Goal: Ask a question: Seek information or help from site administrators or community

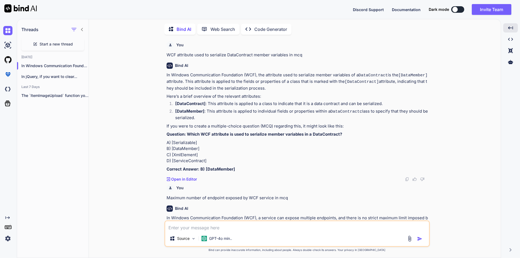
scroll to position [1219, 0]
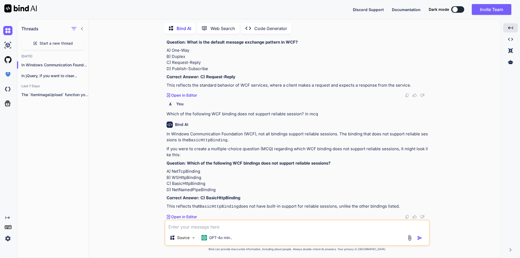
click at [188, 225] on textarea at bounding box center [297, 225] width 264 height 10
click at [43, 44] on span "Start a new thread" at bounding box center [56, 43] width 33 height 5
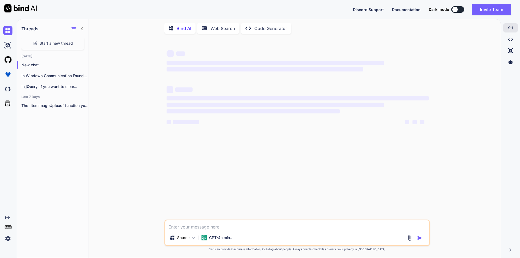
click at [195, 228] on textarea at bounding box center [297, 225] width 264 height 10
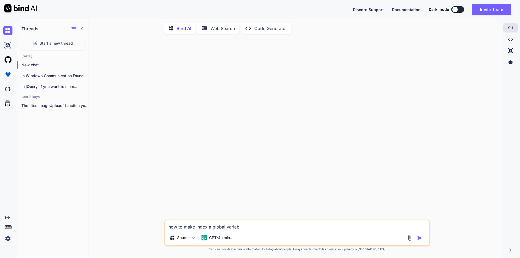
type textarea "how to make index a global variable"
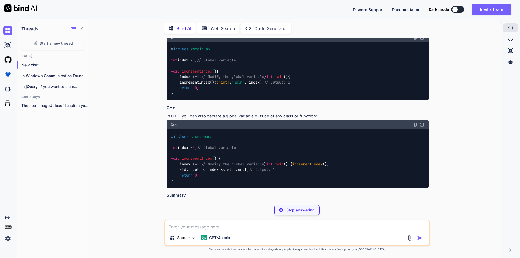
scroll to position [298, 0]
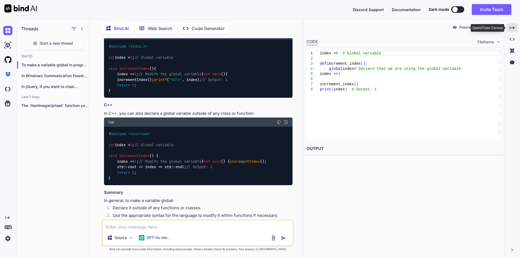
click at [517, 28] on div "Created with Pixso." at bounding box center [511, 27] width 11 height 9
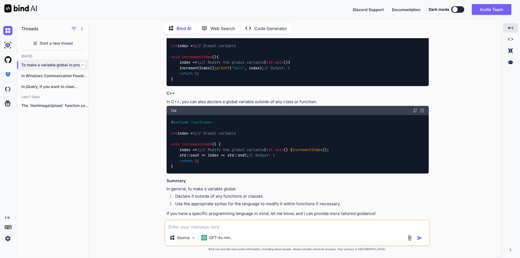
click at [81, 64] on icon "button" at bounding box center [82, 64] width 3 height 3
click at [93, 86] on span "Delete" at bounding box center [95, 85] width 12 height 5
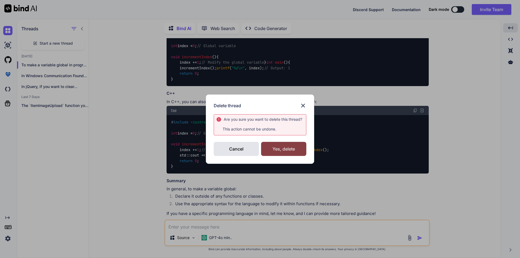
click at [279, 149] on div "Yes, delete" at bounding box center [283, 149] width 45 height 14
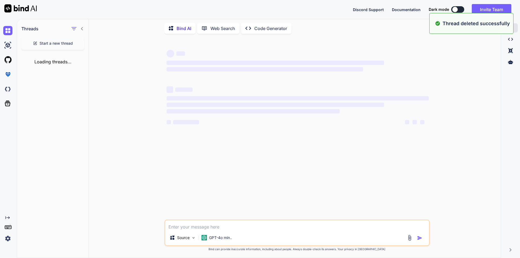
scroll to position [0, 0]
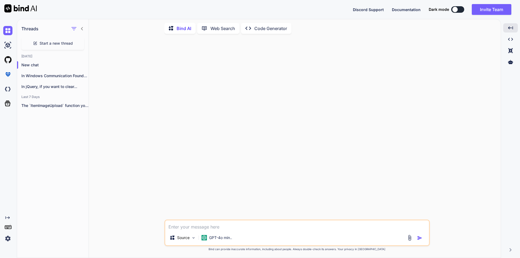
click at [192, 223] on textarea at bounding box center [297, 225] width 264 height 10
paste textarea "$.each([DOMAIN_NAME], function (index, value) {"
type textarea "$.each([DOMAIN_NAME], function (index, value) { how to define this index to a g…"
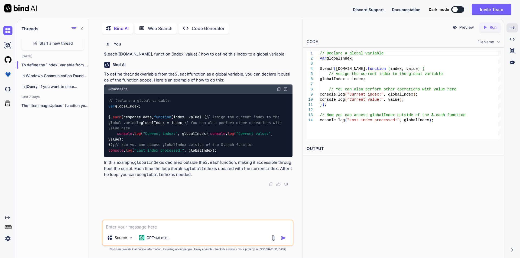
drag, startPoint x: 117, startPoint y: 129, endPoint x: 173, endPoint y: 128, distance: 55.8
click at [173, 128] on div "// Declare a global variable var globalIndex; $. each (response. data , functio…" at bounding box center [198, 126] width 188 height 64
copy code "globalIndex = index;"
drag, startPoint x: 118, startPoint y: 144, endPoint x: 220, endPoint y: 146, distance: 102.1
click at [220, 146] on div "// Declare a global variable var globalIndex; $. each (response. data , functio…" at bounding box center [198, 126] width 188 height 64
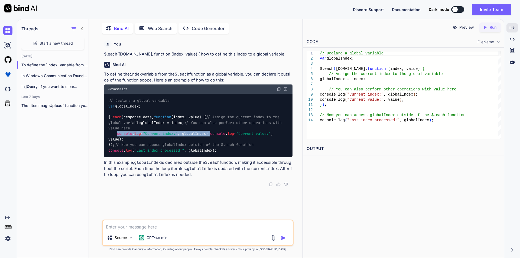
click at [220, 146] on div "// Declare a global variable var globalIndex; $. each (response. data , functio…" at bounding box center [198, 126] width 188 height 64
click at [150, 107] on div "// Declare a global variable var globalIndex; $. each (response. data , functio…" at bounding box center [198, 126] width 188 height 64
drag, startPoint x: 145, startPoint y: 106, endPoint x: 109, endPoint y: 106, distance: 36.5
click at [109, 106] on div "// Declare a global variable var globalIndex; $. each (response. data , functio…" at bounding box center [198, 126] width 188 height 64
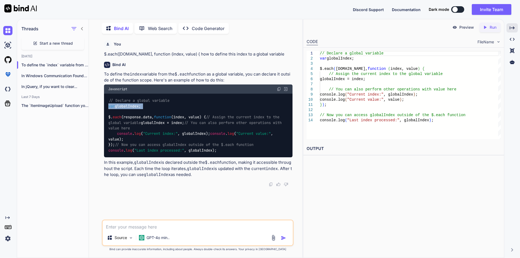
copy code "var globalIndex;"
drag, startPoint x: 117, startPoint y: 128, endPoint x: 162, endPoint y: 128, distance: 44.9
click at [162, 128] on div "// Declare a global variable var globalIndex; $. each (response. data , functio…" at bounding box center [198, 126] width 188 height 64
copy code "globalIndex = index;"
click at [206, 131] on div "// Declare a global variable var globalIndex; $. each (response. data , functio…" at bounding box center [198, 126] width 188 height 64
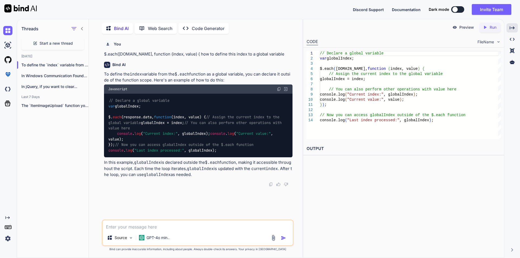
click at [157, 225] on textarea at bounding box center [198, 225] width 190 height 10
click at [151, 221] on textarea at bounding box center [198, 225] width 190 height 10
paste textarea "globalIndex = `${ index }`;"
type textarea "globalIndex = `${ index }`; it gives me total count not current count"
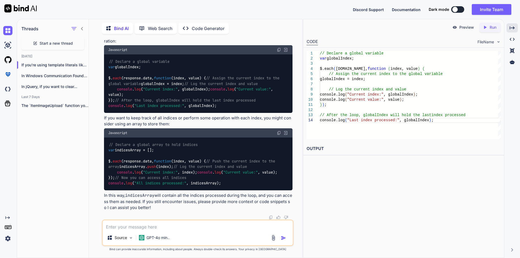
scroll to position [290, 0]
drag, startPoint x: 108, startPoint y: 123, endPoint x: 157, endPoint y: 123, distance: 48.7
click at [157, 138] on div "// Declare a global array to hold indices var indicesArray = []; $. each (respo…" at bounding box center [198, 164] width 188 height 53
copy code "var indicesArray = [];"
click at [163, 138] on div "// Declare a global array to hold indices var indicesArray = []; $. each (respo…" at bounding box center [198, 164] width 188 height 53
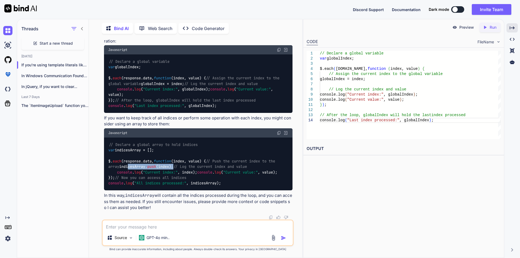
drag, startPoint x: 175, startPoint y: 145, endPoint x: 116, endPoint y: 147, distance: 59.0
click at [116, 147] on div "// Declare a global array to hold indices var indicesArray = []; $. each (respo…" at bounding box center [198, 164] width 188 height 53
copy code "indicesArray. push (index);"
click at [178, 138] on div "// Declare a global array to hold indices var indicesArray = []; $. each (respo…" at bounding box center [198, 164] width 188 height 53
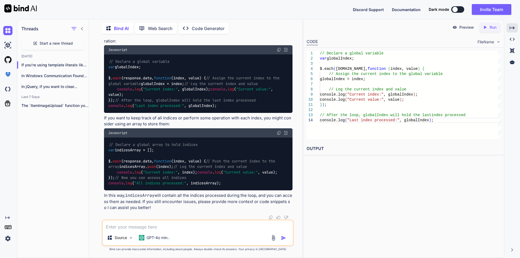
click at [190, 157] on code "// Declare a global array to hold indices var indicesArray = []; $. each (respo…" at bounding box center [192, 164] width 169 height 44
click at [217, 155] on div "// Declare a global array to hold indices var indicesArray = []; $. each (respo…" at bounding box center [198, 164] width 188 height 53
drag, startPoint x: 202, startPoint y: 157, endPoint x: 117, endPoint y: 156, distance: 85.8
click at [117, 156] on div "// Declare a global array to hold indices var indicesArray = []; $. each (respo…" at bounding box center [198, 164] width 188 height 53
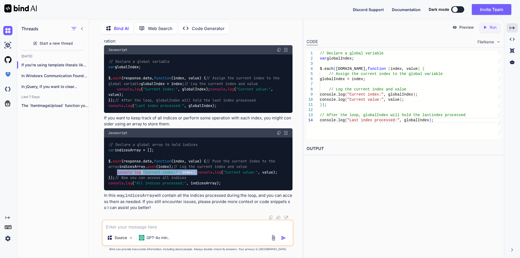
copy code "console . log ( "Current index:" , index);"
click at [175, 223] on textarea at bounding box center [198, 225] width 190 height 10
type textarea "this code is not working"
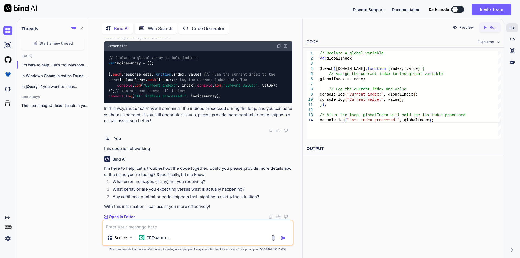
scroll to position [383, 0]
click at [130, 228] on textarea at bounding box center [198, 225] width 190 height 10
type textarea "index is not defined"
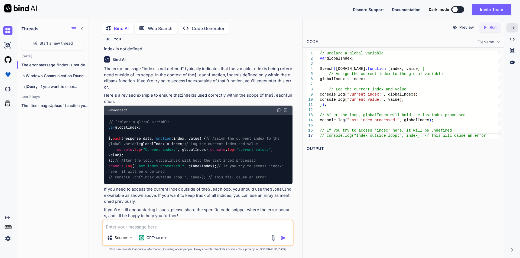
scroll to position [611, 0]
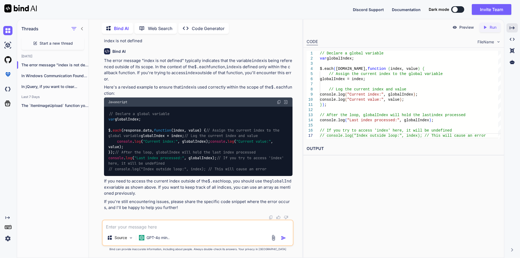
click at [168, 224] on textarea at bounding box center [198, 225] width 190 height 10
type textarea "we want when we run the code only current index number is show"
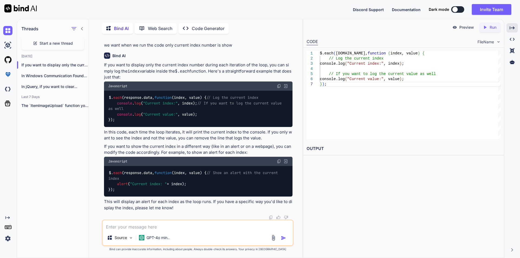
scroll to position [813, 0]
click at [146, 224] on textarea at bounding box center [198, 225] width 190 height 10
type textarea "we use index on different function"
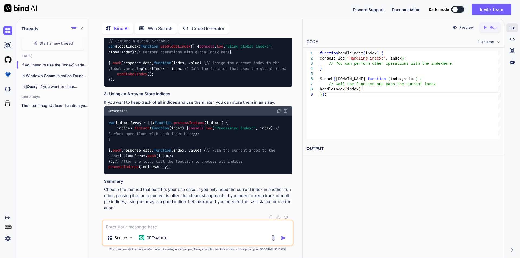
scroll to position [1255, 0]
click at [140, 222] on textarea at bounding box center [198, 225] width 190 height 10
click at [163, 145] on code "var indicesArray = []; function processIndices ( indices ) { indices. forEach (…" at bounding box center [194, 145] width 173 height 50
click at [208, 138] on div "var indicesArray = []; function processIndices ( indices ) { indices. forEach (…" at bounding box center [198, 145] width 188 height 58
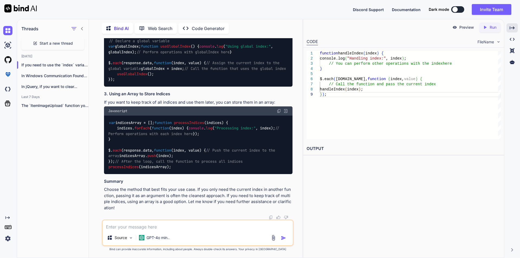
click at [182, 148] on span "index, value" at bounding box center [186, 150] width 26 height 5
click at [175, 227] on textarea at bounding box center [198, 225] width 190 height 10
type textarea "how we use this index"
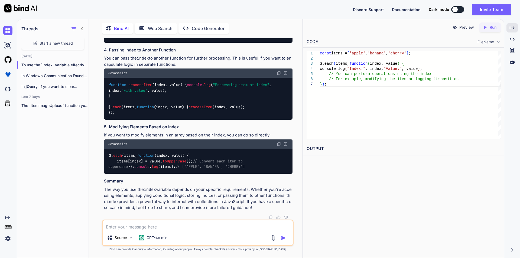
scroll to position [1752, 0]
click at [71, 42] on span "Start a new thread" at bounding box center [56, 43] width 33 height 5
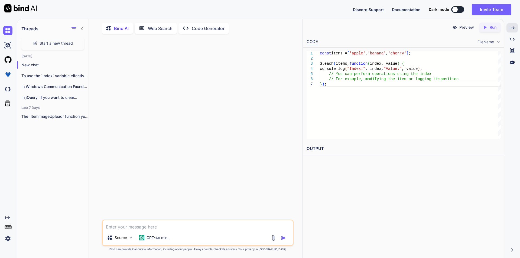
click at [156, 231] on div "Source GPT-4o min.." at bounding box center [198, 233] width 192 height 27
click at [156, 227] on textarea at bounding box center [198, 225] width 190 height 10
paste textarea "$.each([DOMAIN_NAME], function (index, value)"
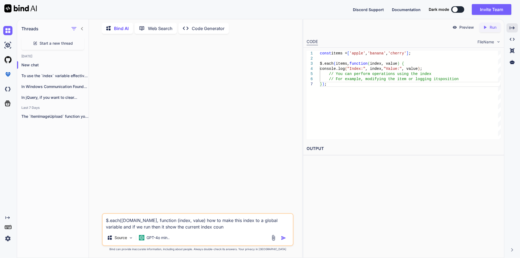
type textarea "$.each([DOMAIN_NAME], function (index, value) how to make this index to a globa…"
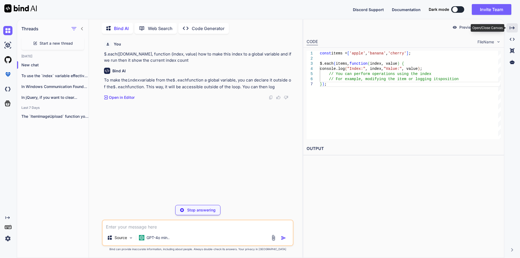
click at [516, 26] on div "Created with Pixso." at bounding box center [511, 27] width 11 height 9
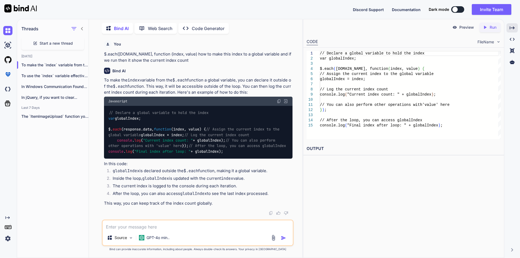
scroll to position [34, 0]
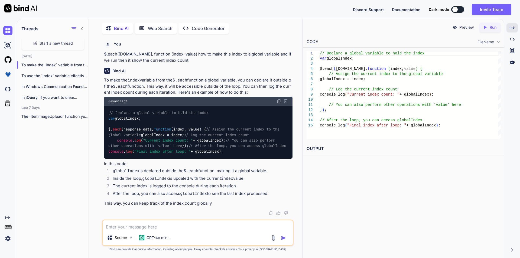
click at [155, 224] on textarea at bounding box center [198, 225] width 190 height 10
type textarea "if we use this global index the it shows total number of count"
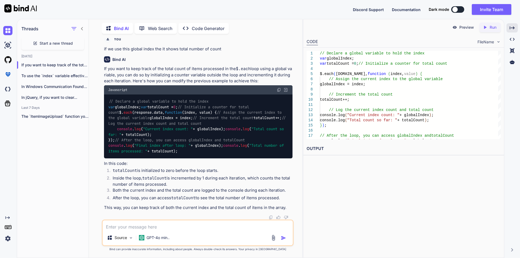
scroll to position [270, 0]
click at [170, 224] on textarea at bounding box center [198, 225] width 190 height 10
type textarea "if we run this code then index show current count dynamically"
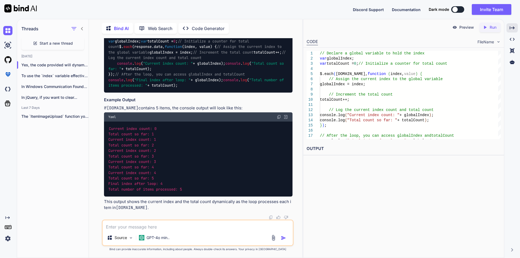
scroll to position [483, 0]
drag, startPoint x: 107, startPoint y: 126, endPoint x: 150, endPoint y: 135, distance: 43.6
click at [150, 93] on div "// Declare a global variable to hold the index var globalIndex; var totalCount …" at bounding box center [198, 61] width 188 height 64
copy code "var globalIndex; var totalCount = 0 ;"
drag, startPoint x: 116, startPoint y: 155, endPoint x: 153, endPoint y: 174, distance: 41.5
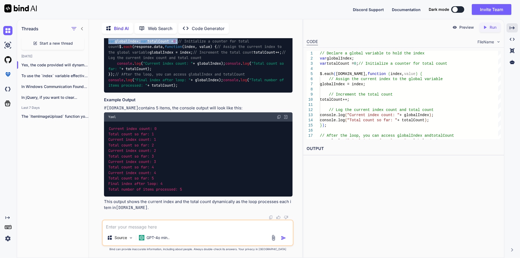
click at [153, 93] on div "// Declare a global variable to hold the index var globalIndex; var totalCount …" at bounding box center [198, 61] width 188 height 64
copy code "globalIndex = index; // Increment the total count totalCount++;"
click at [162, 93] on div "// Declare a global variable to hold the index var globalIndex; var totalCount …" at bounding box center [198, 61] width 188 height 64
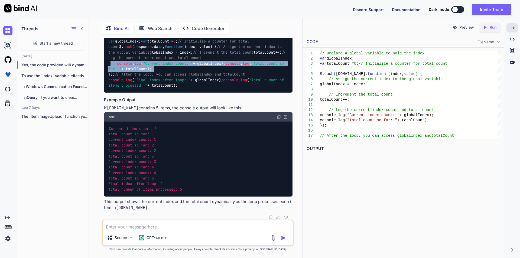
drag, startPoint x: 231, startPoint y: 112, endPoint x: 111, endPoint y: 107, distance: 120.0
click at [111, 93] on div "// Declare a global variable to hold the index var globalIndex; var totalCount …" at bounding box center [198, 61] width 188 height 64
copy code "console . log ( "Current index count: " + globalIndex); console . log ( "Total …"
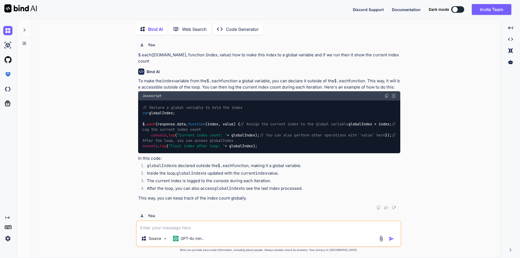
type textarea "x"
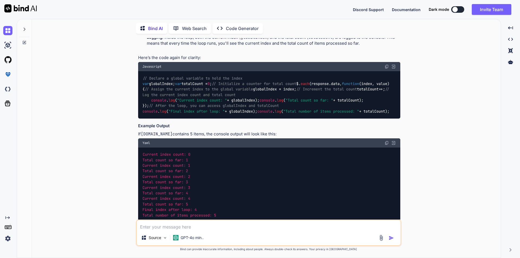
click at [165, 227] on textarea at bounding box center [269, 225] width 264 height 10
paste textarea "[DOMAIN_NAME][0].ItemId"
type textarea "[DOMAIN_NAME][0].ItemId"
type textarea "x"
type textarea "[DOMAIN_NAME][0].ItemId"
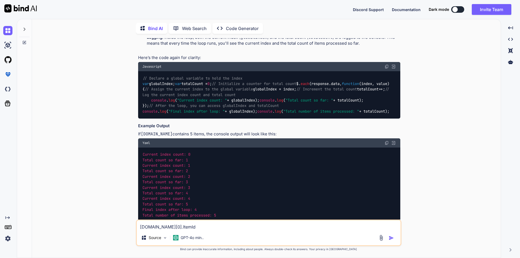
type textarea "x"
type textarea "[DOMAIN_NAME][0].ItemId h"
type textarea "x"
type textarea "globalIndex.data[0].ItemId ho"
type textarea "x"
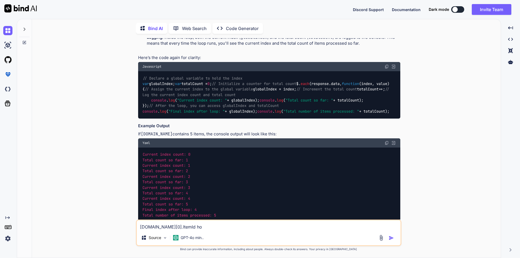
type textarea "globalIndex.data[0].ItemId how"
type textarea "x"
type textarea "globalIndex.data[0].ItemId how"
type textarea "x"
type textarea "globalIndex.data[0].ItemId how t"
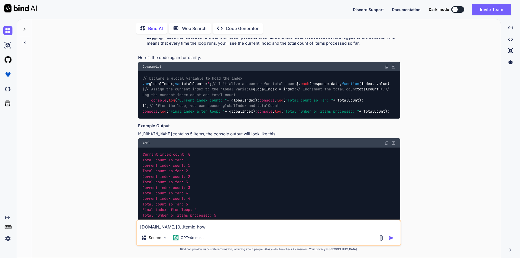
type textarea "x"
type textarea "globalIndex.data[0].ItemId how to"
type textarea "x"
type textarea "globalIndex.data[0].ItemId how to"
type textarea "x"
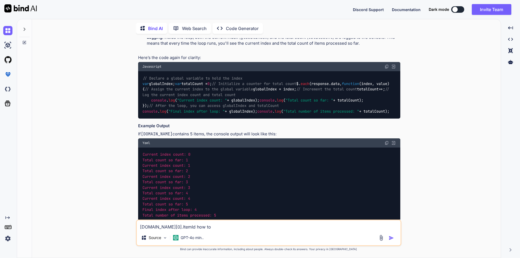
type textarea "globalIndex.data[0].ItemId how to d"
type textarea "x"
type textarea "globalIndex.data[0].ItemId how to de"
type textarea "x"
type textarea "globalIndex.data[0].ItemId how to d"
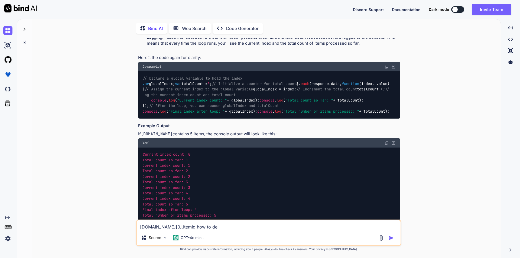
type textarea "x"
type textarea "globalIndex.data[0].ItemId how to"
type textarea "x"
type textarea "globalIndex.data[0].ItemId how to d"
type textarea "x"
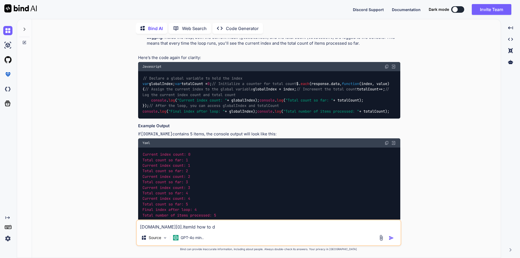
type textarea "globalIndex.data[0].ItemId how to de"
type textarea "x"
type textarea "globalIndex.data[0].ItemId how to def"
type textarea "x"
type textarea "globalIndex.data[0].ItemId how to defi"
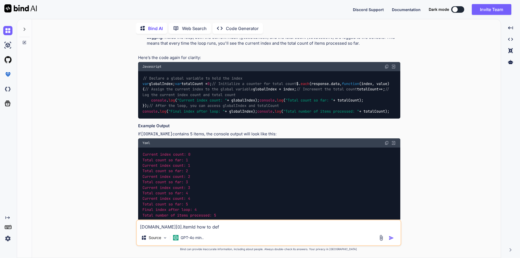
type textarea "x"
type textarea "globalIndex.data[0].ItemId how to def"
type textarea "x"
type textarea "globalIndex.data[0].ItemId how to de"
type textarea "x"
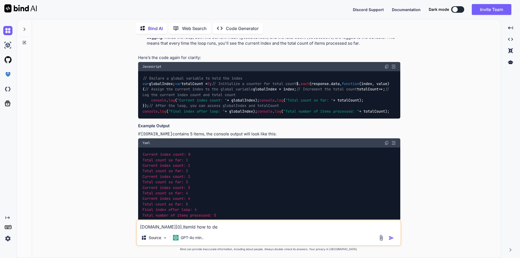
type textarea "globalIndex.data[0].ItemId how to d"
type textarea "x"
type textarea "globalIndex.data[0].ItemId how to"
type textarea "x"
type textarea "globalIndex.data[0].ItemId how to m"
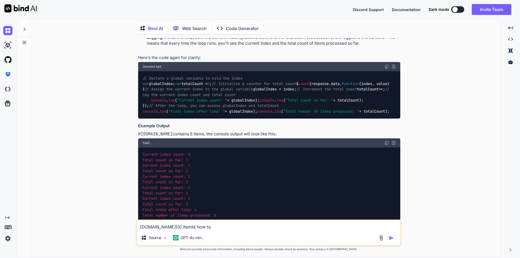
type textarea "x"
type textarea "globalIndex.data[0].ItemId how to ma"
type textarea "x"
type textarea "globalIndex.data[0].ItemId how to mak"
type textarea "x"
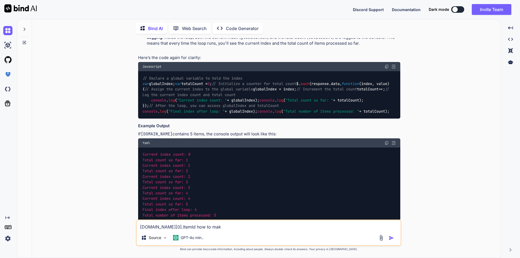
type textarea "globalIndex.data[0].ItemId how to make"
type textarea "x"
type textarea "globalIndex.data[0].ItemId how to make"
type textarea "x"
type textarea "globalIndex.data[0].ItemId how to make t"
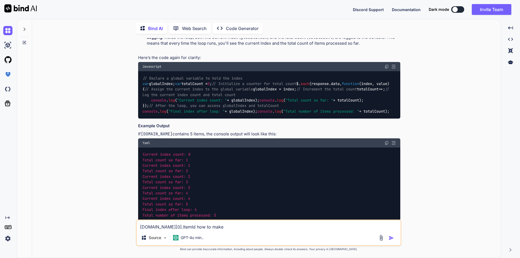
type textarea "x"
type textarea "globalIndex.data[0].ItemId how to make th"
type textarea "x"
type textarea "globalIndex.data[0].ItemId how to make thi"
type textarea "x"
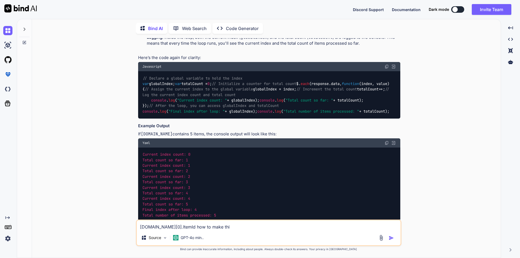
type textarea "globalIndex.data[0].ItemId how to make this"
type textarea "x"
type textarea "globalIndex.data[0].ItemId how to make this"
type textarea "x"
drag, startPoint x: 174, startPoint y: 227, endPoint x: 179, endPoint y: 226, distance: 5.7
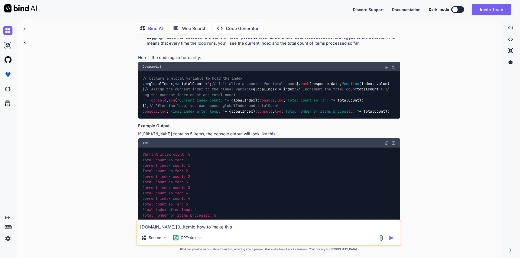
click at [179, 226] on textarea "globalIndex.data[0].ItemId how to make this" at bounding box center [269, 225] width 264 height 10
click at [234, 228] on textarea "globalIndex.data[0].ItemId how to make this" at bounding box center [269, 225] width 264 height 10
paste textarea "[0]"
type textarea "globalIndex.data[0].ItemId how to make this [0]"
type textarea "x"
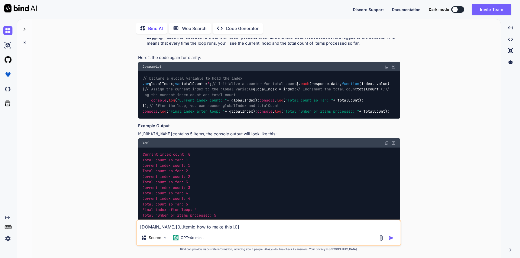
type textarea "globalIndex.data[0].ItemId how to make this [0]"
type textarea "x"
type textarea "globalIndex.data[0].ItemId how to make this [0] d"
type textarea "x"
type textarea "globalIndex.data[0].ItemId how to make this [0] dy"
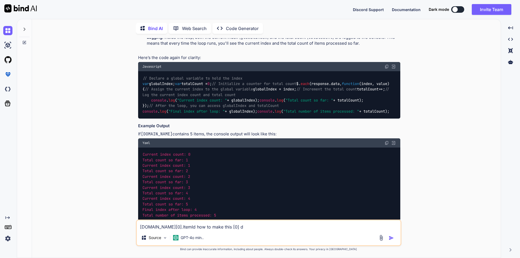
type textarea "x"
type textarea "globalIndex.data[0].ItemId how to make this [0] dyn"
type textarea "x"
type textarea "globalIndex.data[0].ItemId how to make this [0] dyna"
type textarea "x"
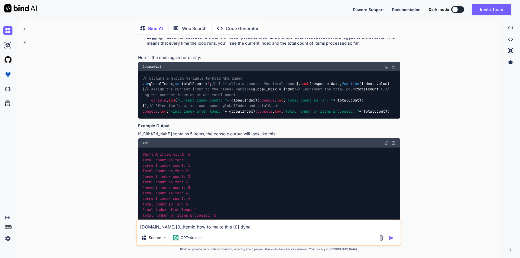
type textarea "globalIndex.data[0].ItemId how to make this [0] dynam"
type textarea "x"
type textarea "globalIndex.data[0].ItemId how to make this [0] dynami"
type textarea "x"
type textarea "globalIndex.data[0].ItemId how to make this [0] dynamic"
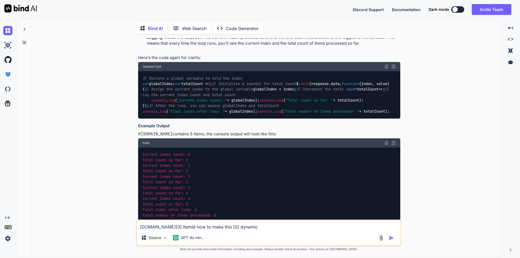
type textarea "x"
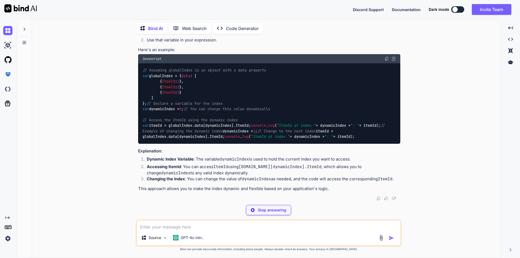
scroll to position [868, 0]
click at [187, 143] on div "// Assuming globalIndex is an object with a data property var globalIndex = { d…" at bounding box center [269, 103] width 262 height 80
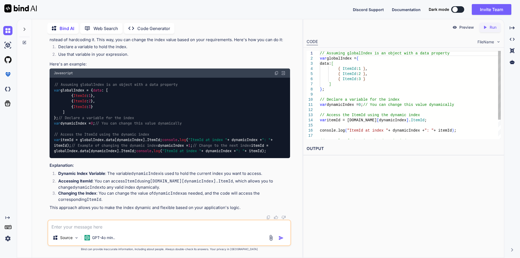
type textarea "x"
click at [515, 27] on div "Created with Pixso." at bounding box center [511, 27] width 11 height 9
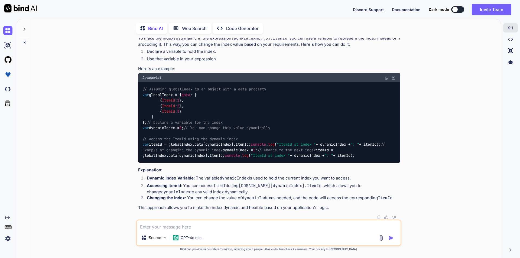
scroll to position [898, 0]
click at [159, 99] on div "// Assuming globalIndex is an object with a data property var globalIndex = { d…" at bounding box center [269, 122] width 262 height 80
click at [159, 96] on code "// Assuming globalIndex is an object with a data property var globalIndex = { d…" at bounding box center [264, 122] width 245 height 72
click at [178, 142] on code "// Assuming globalIndex is an object with a data property var globalIndex = { d…" at bounding box center [264, 122] width 245 height 72
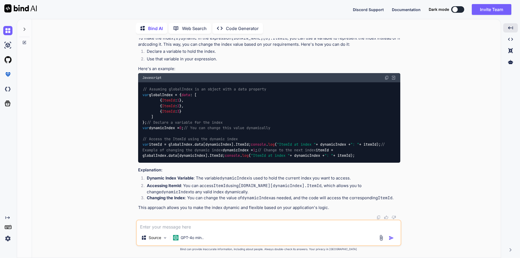
click at [253, 148] on span "1" at bounding box center [254, 150] width 2 height 5
drag, startPoint x: 190, startPoint y: 94, endPoint x: 142, endPoint y: 96, distance: 47.4
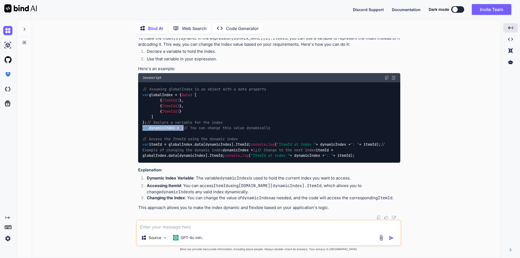
click at [142, 96] on code "// Assuming globalIndex is an object with a data property var globalIndex = { d…" at bounding box center [264, 122] width 245 height 72
copy code "var dynamicIndex = 0 ;"
drag, startPoint x: 284, startPoint y: 123, endPoint x: 142, endPoint y: 124, distance: 141.8
click at [142, 124] on div "// Assuming globalIndex is an object with a data property var globalIndex = { d…" at bounding box center [269, 122] width 262 height 80
copy code "console . log ( "ItemId at index " + dynamicIndex + ": " + itemId);"
